Goal: Check status: Check status

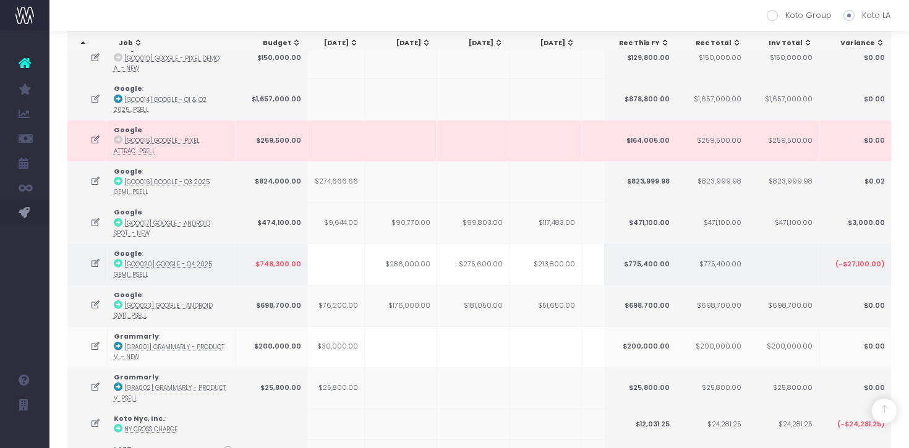
scroll to position [0, 371]
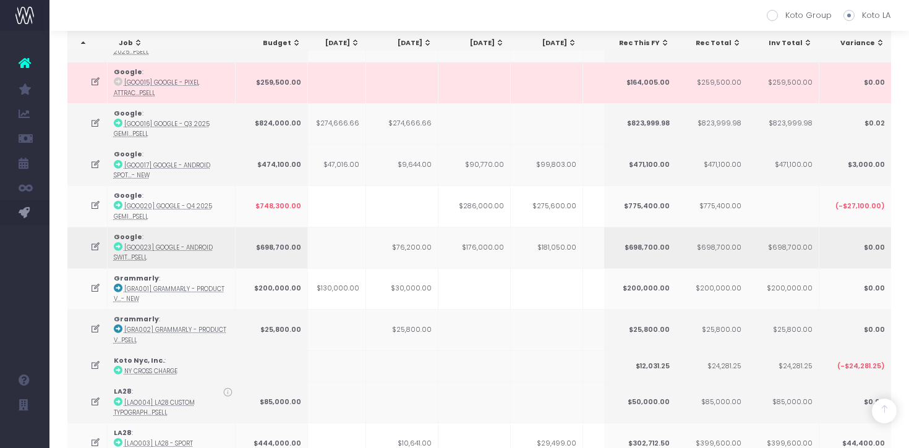
click at [96, 242] on icon at bounding box center [95, 247] width 11 height 11
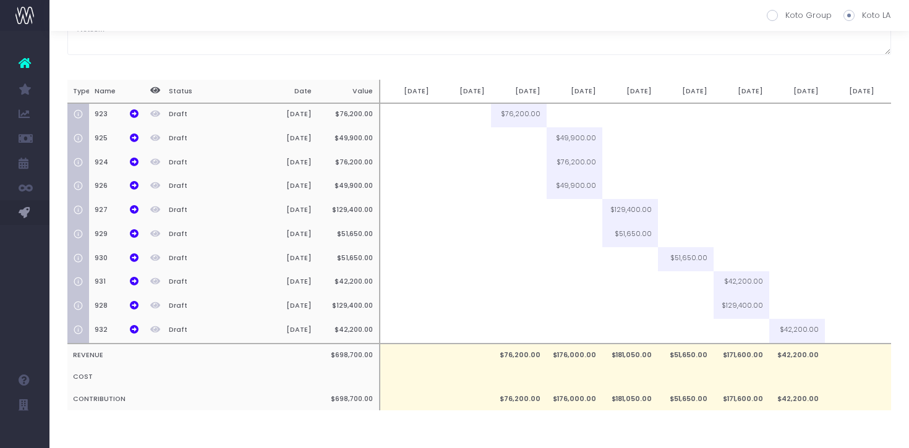
click at [697, 57] on div "[GOO023] Google - Android Switch - Campaign - Upsell Google Notes from the fina…" at bounding box center [479, 200] width 824 height 472
click at [135, 135] on icon at bounding box center [134, 138] width 9 height 9
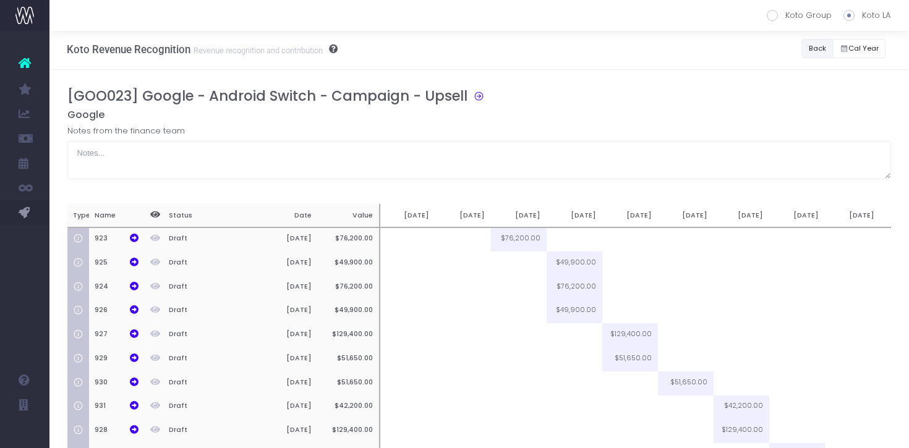
click at [815, 49] on button "Back" at bounding box center [817, 48] width 32 height 19
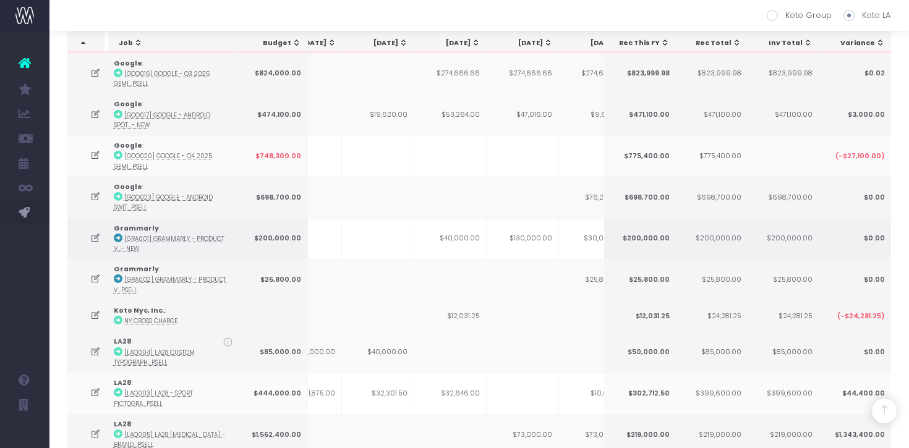
scroll to position [0, 168]
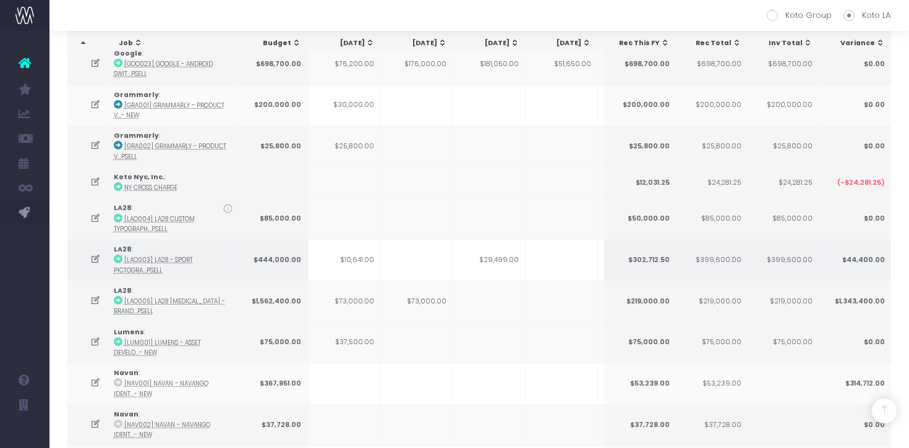
click at [98, 254] on icon at bounding box center [95, 259] width 11 height 11
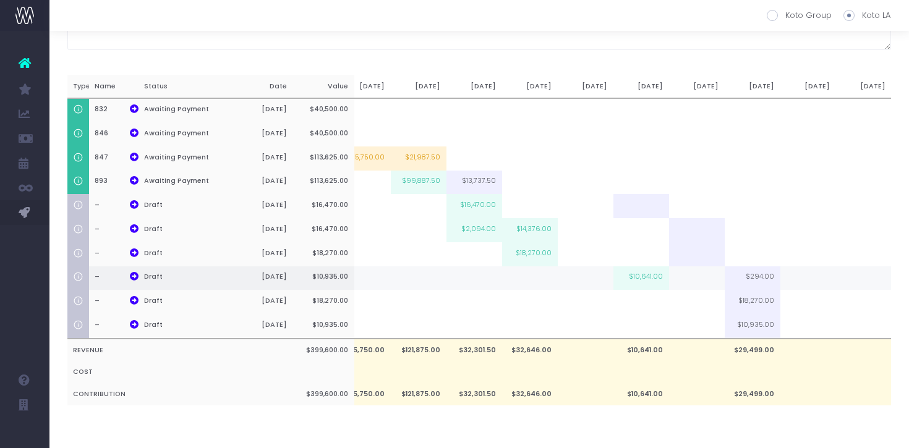
click at [868, 282] on td at bounding box center [864, 278] width 56 height 24
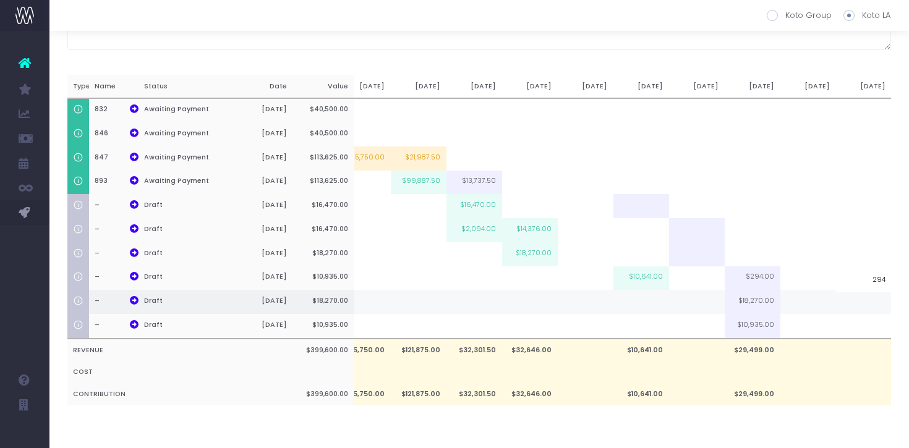
type input "294"
click at [878, 304] on td at bounding box center [864, 302] width 56 height 24
type input "100%"
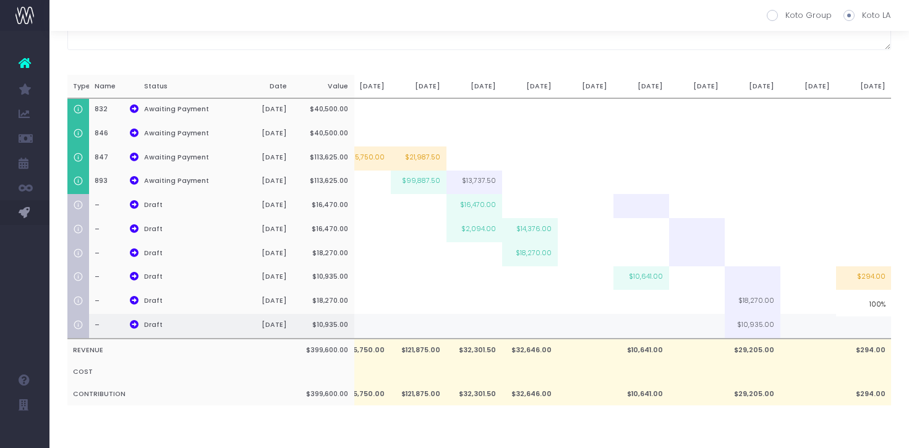
click at [860, 321] on td at bounding box center [864, 326] width 56 height 25
type input "100%"
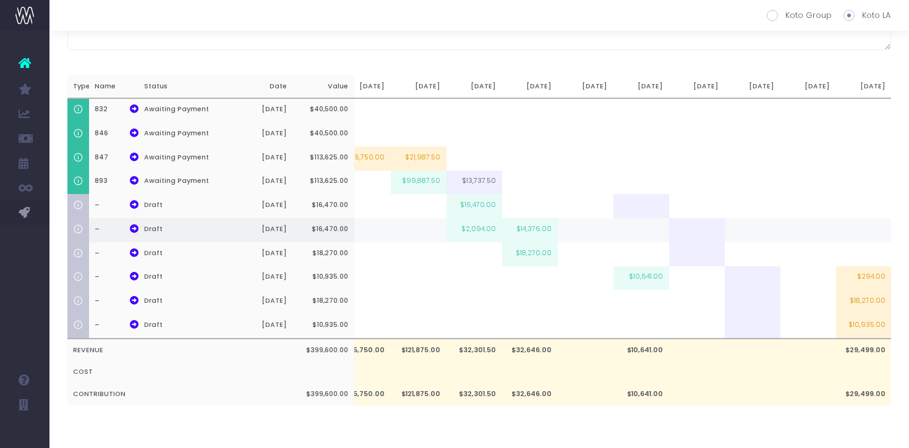
click at [831, 221] on td at bounding box center [808, 230] width 56 height 24
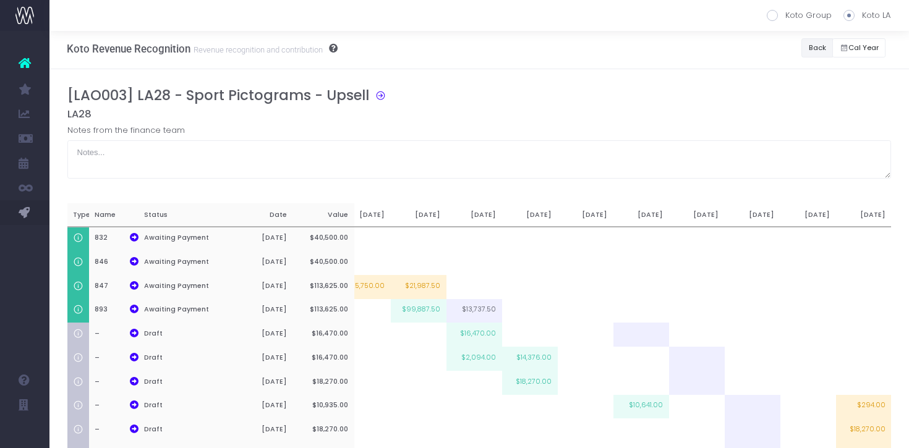
click at [803, 51] on button "Back" at bounding box center [817, 47] width 32 height 19
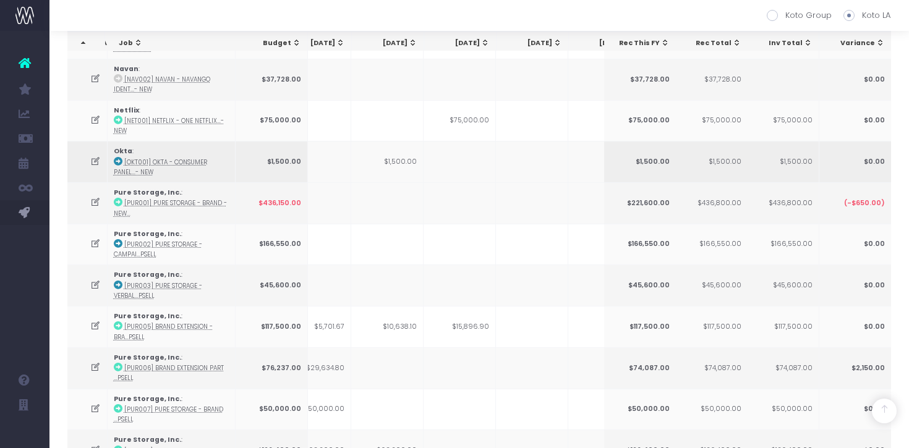
scroll to position [1116, 0]
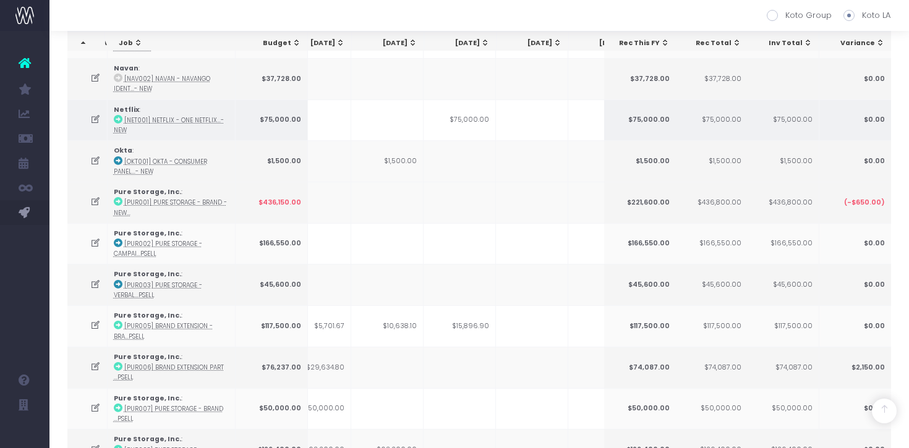
click at [94, 115] on icon at bounding box center [95, 119] width 11 height 11
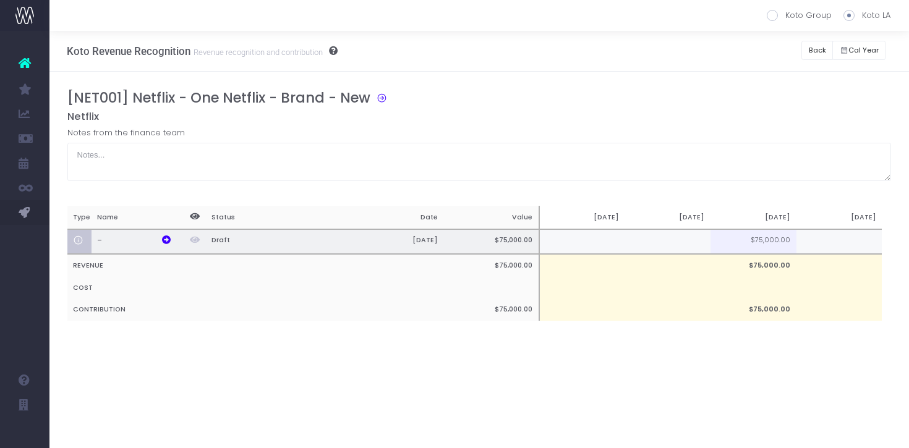
scroll to position [0, 9]
click at [671, 237] on td at bounding box center [667, 241] width 86 height 25
type input "33%"
click at [703, 104] on div "[NET001] Netflix - One Netflix - Brand - New" at bounding box center [483, 100] width 833 height 21
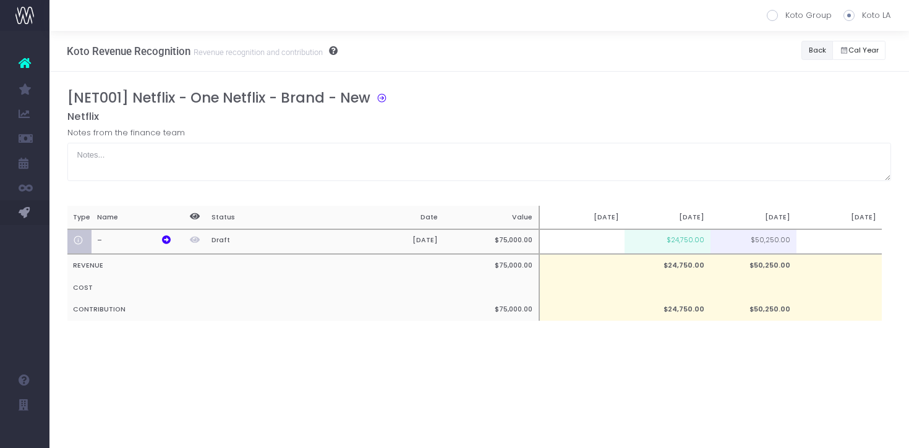
click at [816, 52] on button "Back" at bounding box center [817, 50] width 32 height 19
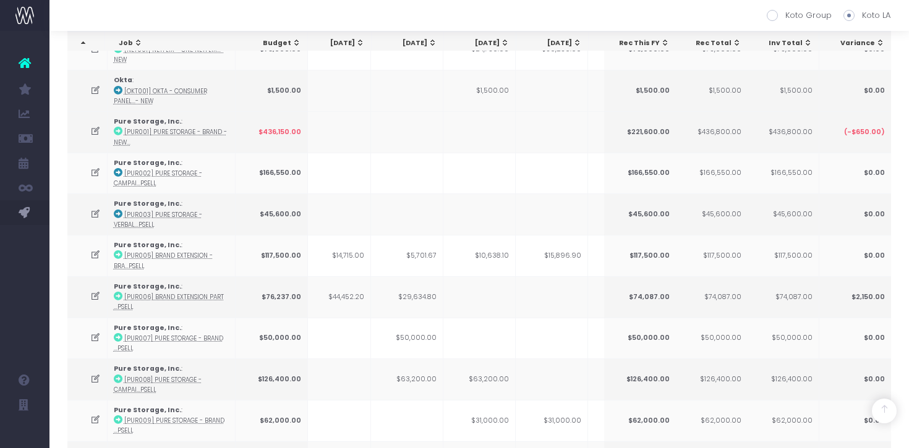
scroll to position [1208, 0]
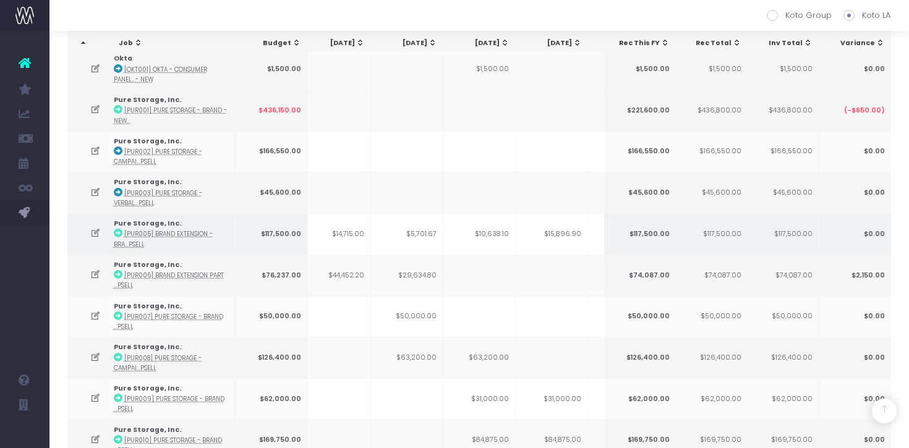
click at [496, 229] on td "$10,638.10" at bounding box center [479, 233] width 72 height 41
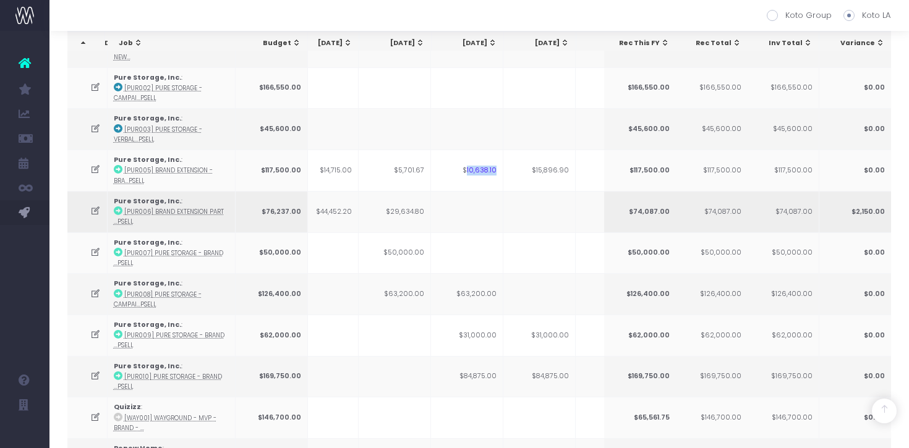
scroll to position [0, 245]
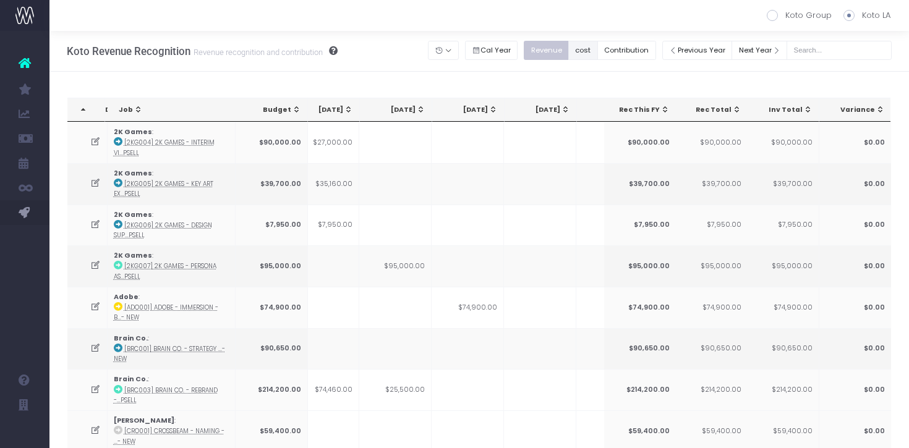
click at [598, 49] on button "cost" at bounding box center [583, 50] width 30 height 19
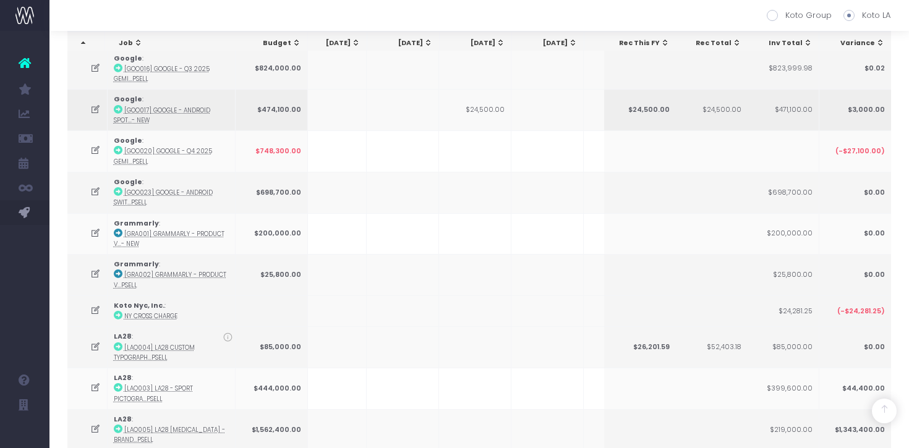
click at [117, 106] on icon at bounding box center [118, 109] width 9 height 9
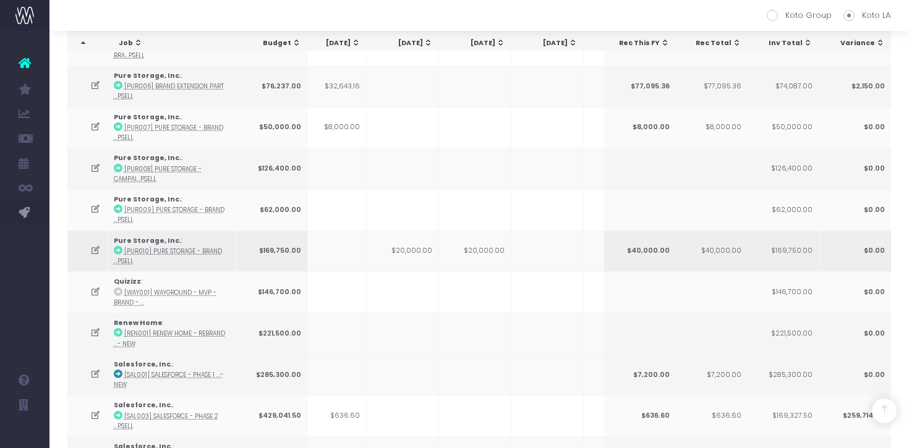
click at [493, 244] on td "$20,000.00" at bounding box center [475, 251] width 72 height 41
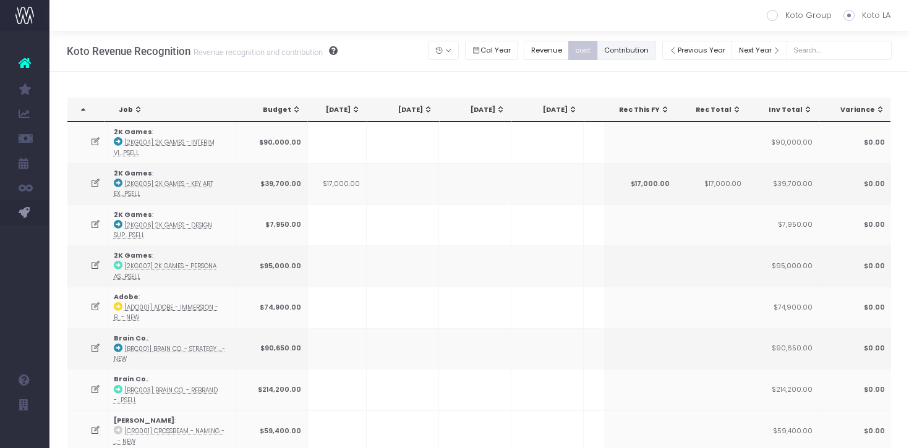
click at [639, 50] on button "Contribution" at bounding box center [626, 50] width 59 height 19
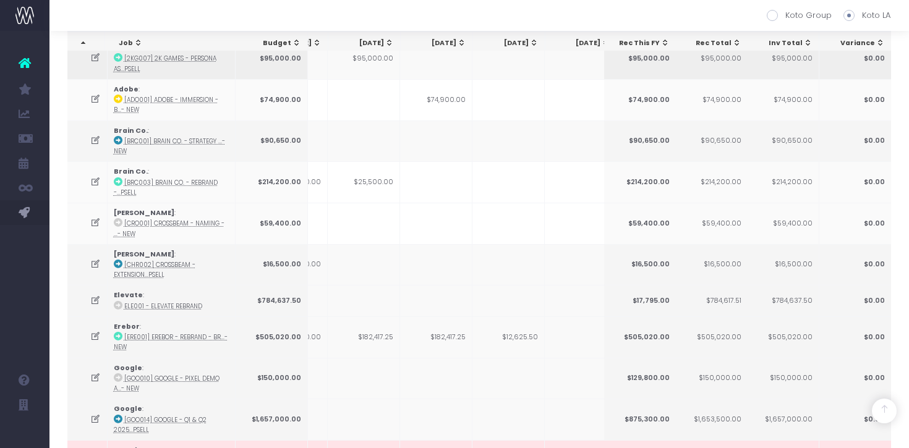
scroll to position [0, 321]
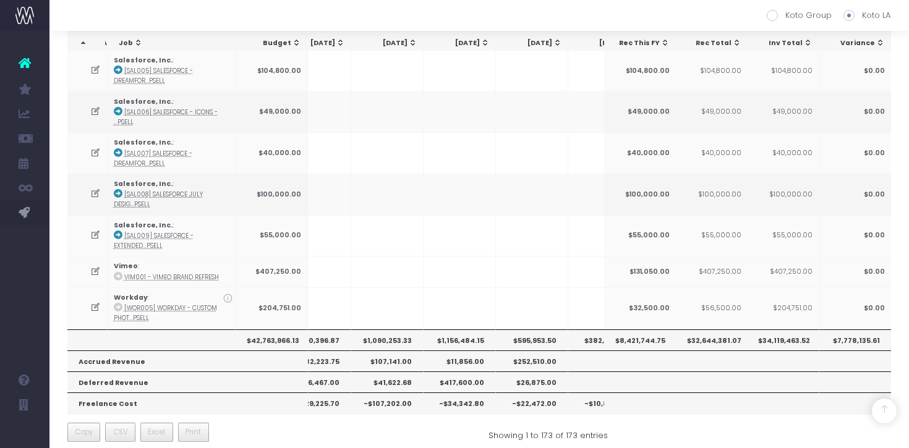
click at [393, 330] on th "$1,090,253.33" at bounding box center [387, 340] width 72 height 21
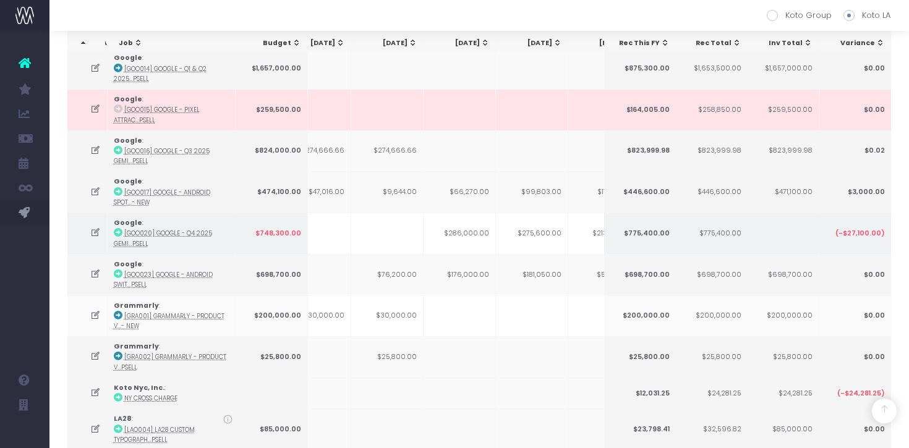
scroll to position [527, 0]
